Goal: Task Accomplishment & Management: Manage account settings

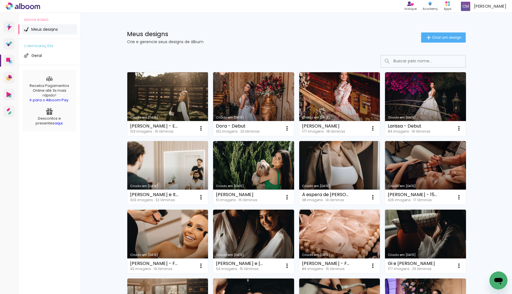
click at [181, 91] on link "Criado em [DATE]" at bounding box center [167, 104] width 81 height 64
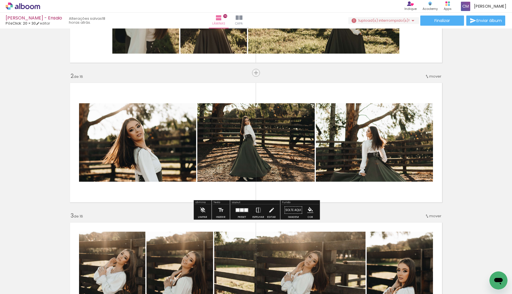
scroll to position [105, 0]
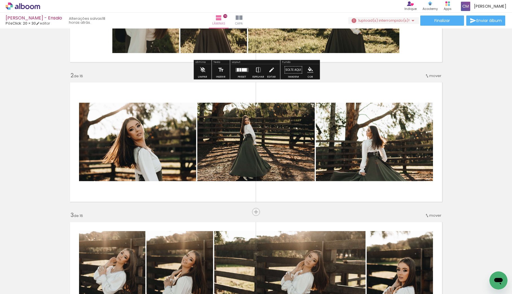
click at [410, 23] on iron-icon at bounding box center [413, 20] width 7 height 7
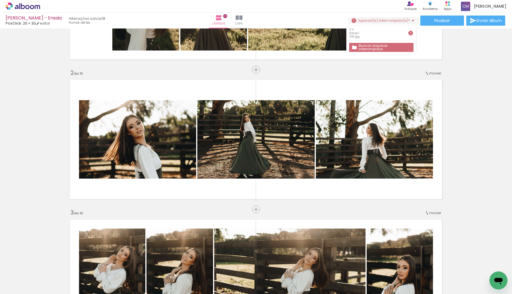
scroll to position [0, 1356]
click at [368, 266] on iron-icon at bounding box center [366, 264] width 6 height 6
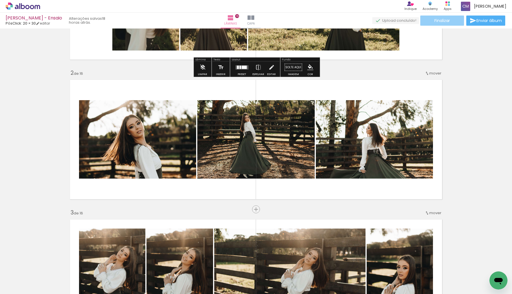
click at [446, 21] on span "Finalizar" at bounding box center [443, 21] width 16 height 4
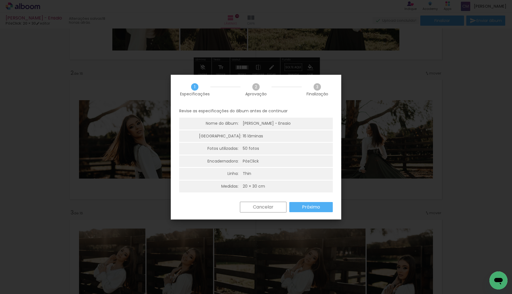
click at [0, 0] on slot "Próximo" at bounding box center [0, 0] width 0 height 0
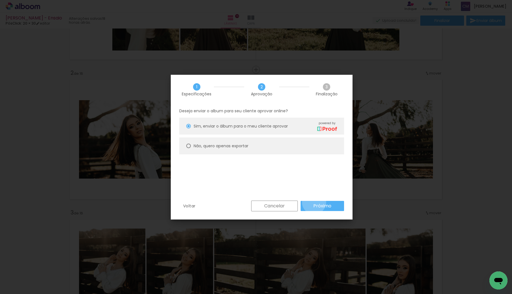
click at [314, 203] on paper-button "Próximo" at bounding box center [323, 206] width 44 height 10
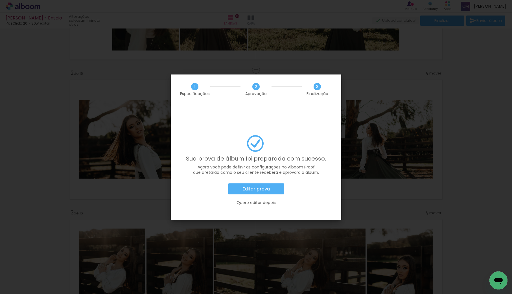
click at [260, 184] on paper-button "Editar prova" at bounding box center [257, 189] width 56 height 11
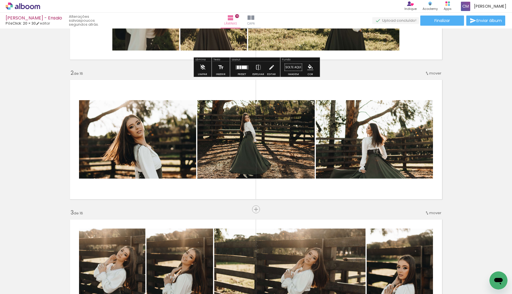
scroll to position [0, 1355]
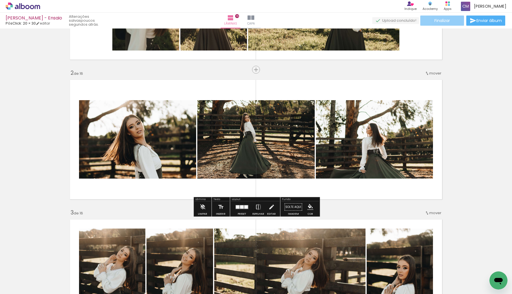
click at [452, 21] on paper-button "Finalizar" at bounding box center [443, 21] width 44 height 10
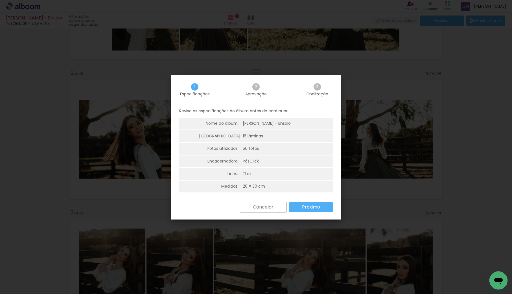
drag, startPoint x: 308, startPoint y: 207, endPoint x: 295, endPoint y: 198, distance: 16.1
click at [0, 0] on slot "Próximo" at bounding box center [0, 0] width 0 height 0
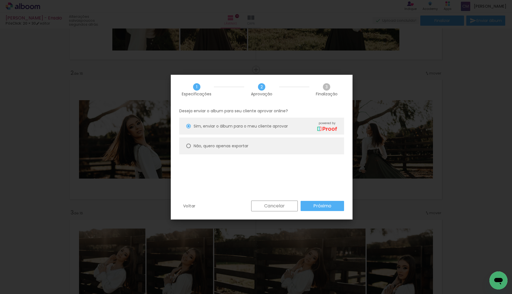
click at [0, 0] on slot "Próximo" at bounding box center [0, 0] width 0 height 0
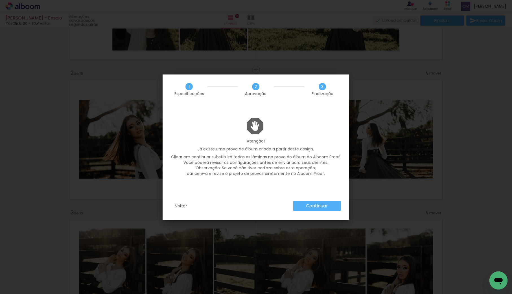
click at [0, 0] on slot "Continuar" at bounding box center [0, 0] width 0 height 0
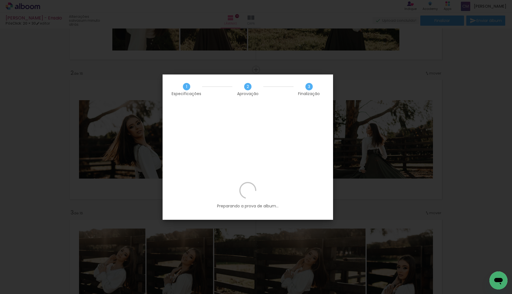
click at [257, 182] on p "Preparando a prova de album..." at bounding box center [248, 195] width 154 height 27
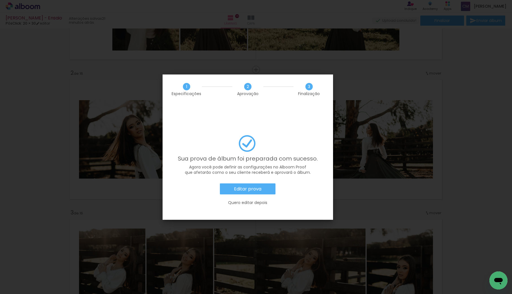
scroll to position [0, 1355]
click at [0, 0] on slot "Editar prova" at bounding box center [0, 0] width 0 height 0
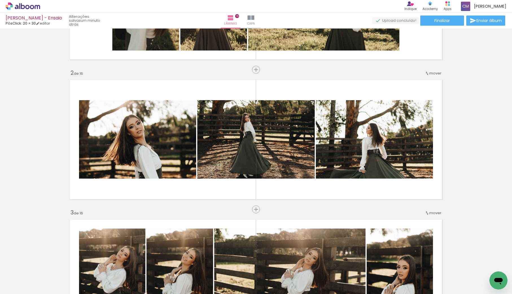
scroll to position [0, 1355]
